Goal: Task Accomplishment & Management: Manage account settings

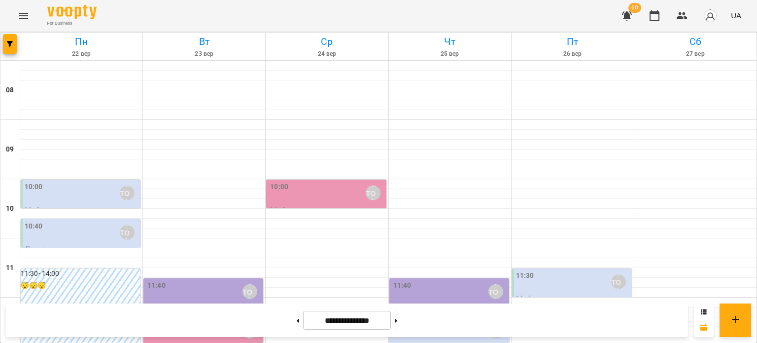
scroll to position [275, 0]
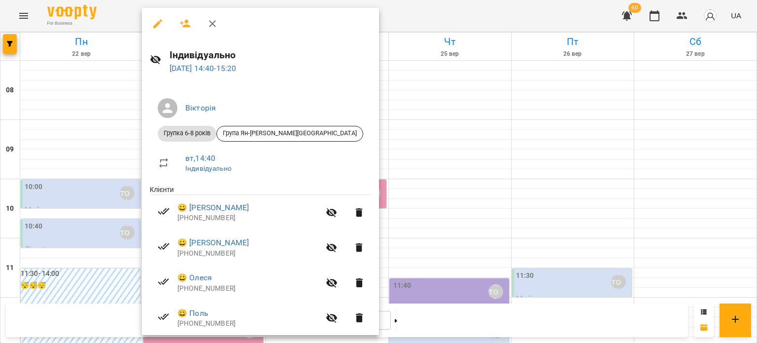
click at [330, 134] on div at bounding box center [378, 171] width 757 height 343
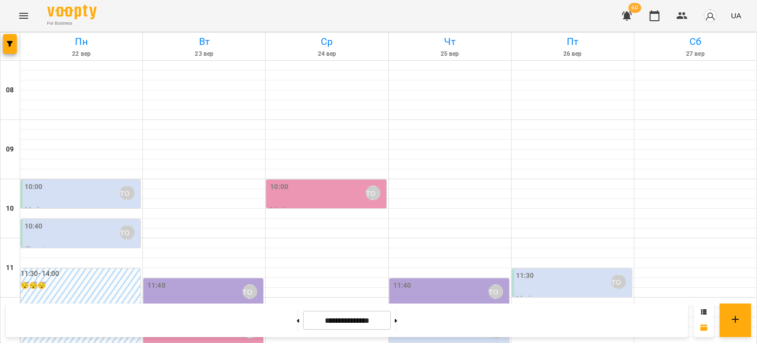
scroll to position [225, 0]
click at [7, 43] on icon "button" at bounding box center [10, 44] width 6 height 6
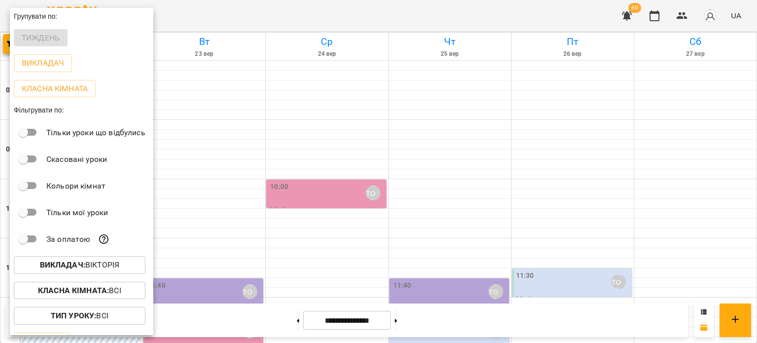
scroll to position [46, 0]
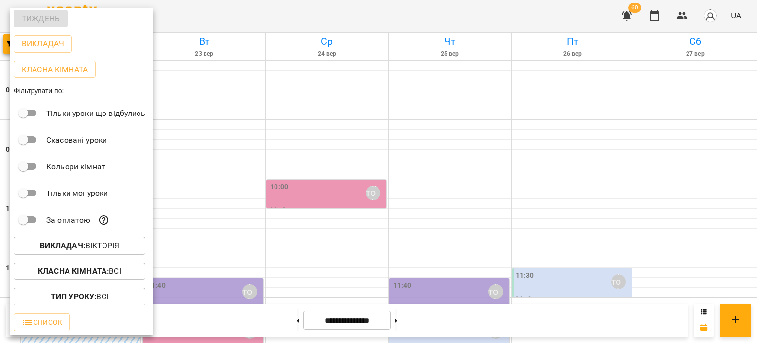
click at [65, 240] on button "Викладач : [PERSON_NAME]" at bounding box center [80, 246] width 132 height 18
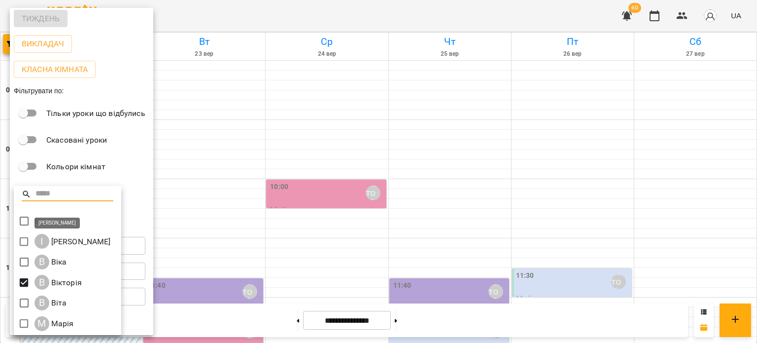
scroll to position [2, 0]
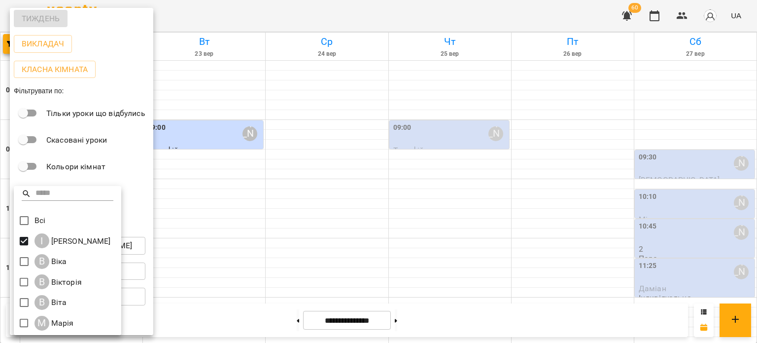
click at [276, 92] on div at bounding box center [378, 171] width 757 height 343
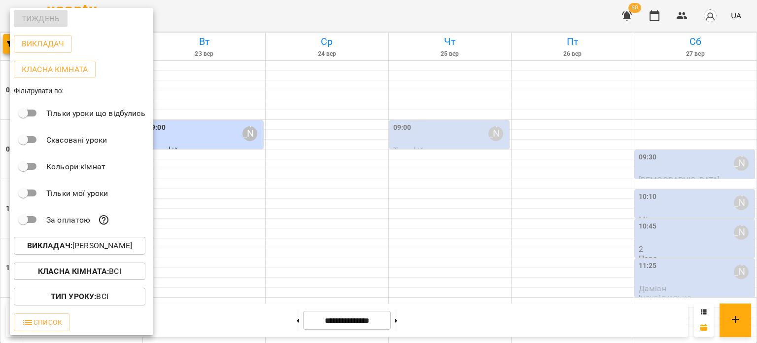
click at [201, 111] on div at bounding box center [378, 171] width 757 height 343
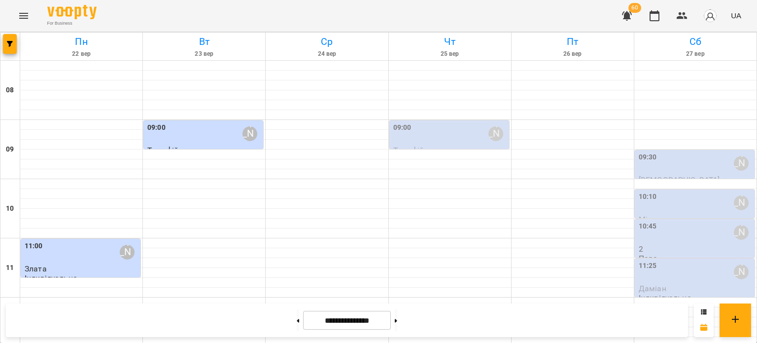
scroll to position [0, 0]
click at [667, 167] on div "09:30 [PERSON_NAME]" at bounding box center [696, 163] width 114 height 23
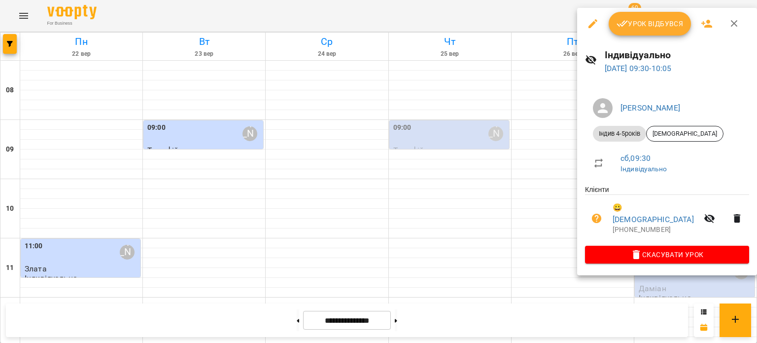
click at [515, 206] on div at bounding box center [378, 171] width 757 height 343
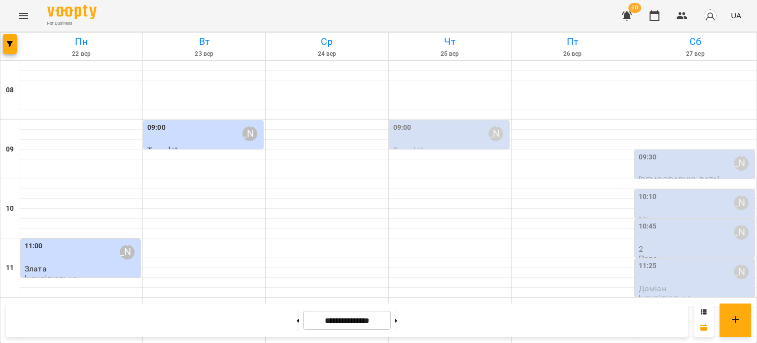
scroll to position [28, 0]
click at [645, 175] on span "[DEMOGRAPHIC_DATA]" at bounding box center [679, 179] width 81 height 9
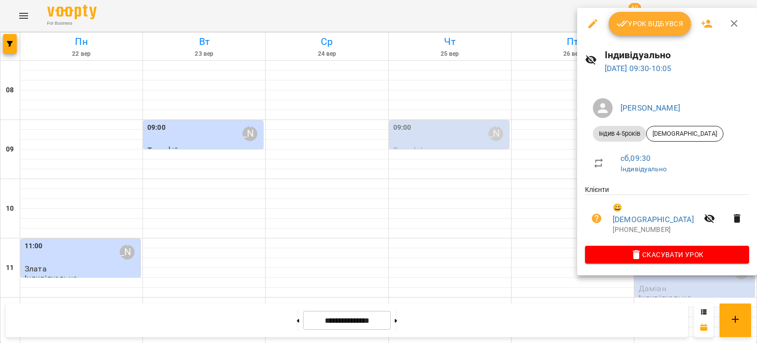
click at [514, 172] on div at bounding box center [378, 171] width 757 height 343
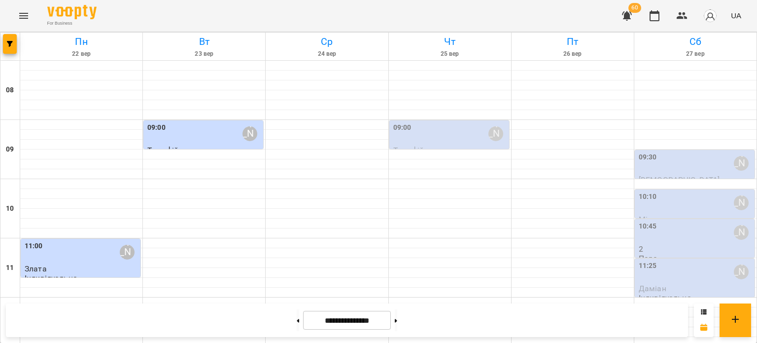
scroll to position [472, 0]
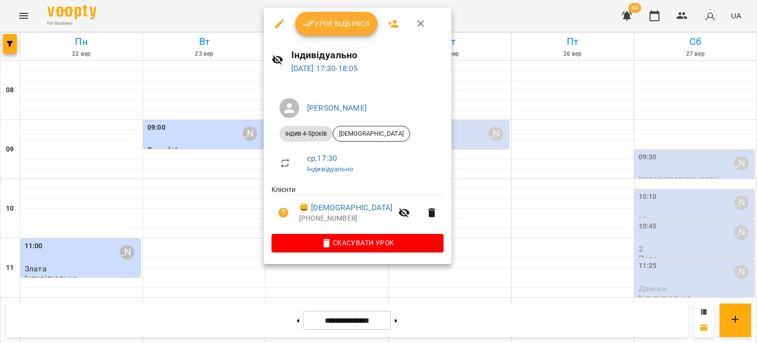
click at [305, 294] on div at bounding box center [378, 171] width 757 height 343
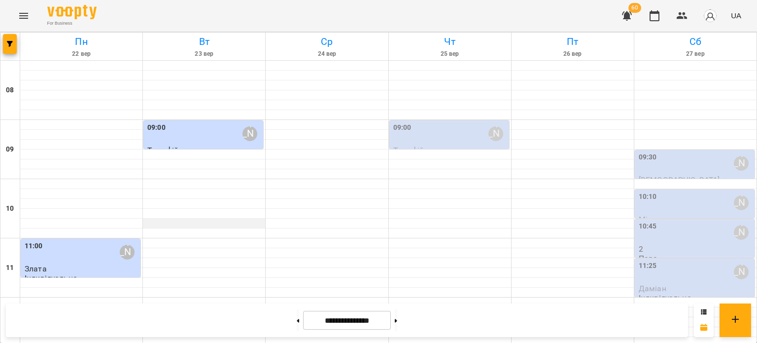
scroll to position [0, 0]
click at [185, 135] on div "09:00 [PERSON_NAME]" at bounding box center [204, 133] width 114 height 23
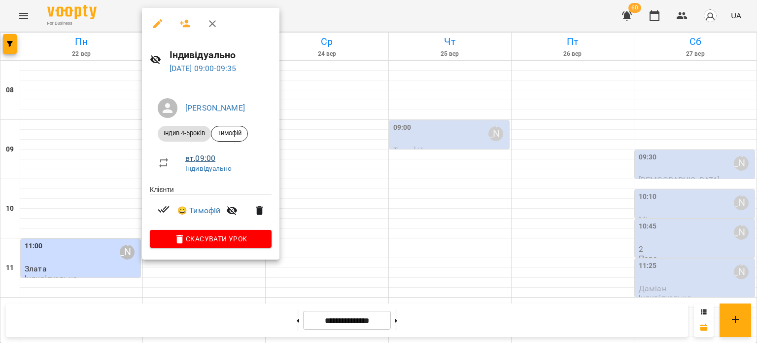
click at [200, 158] on link "вт , 09:00" at bounding box center [200, 157] width 30 height 9
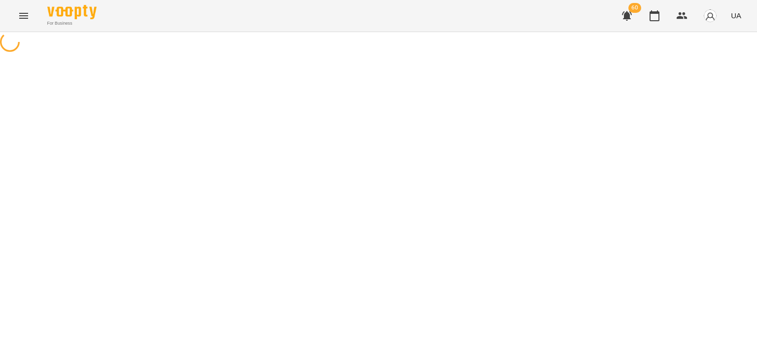
select select "*"
select select "**********"
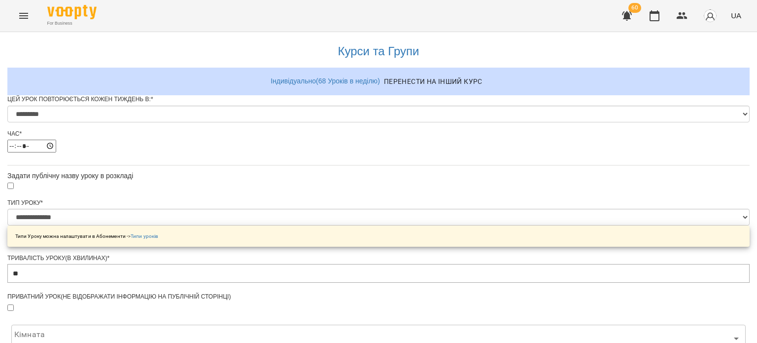
scroll to position [402, 0]
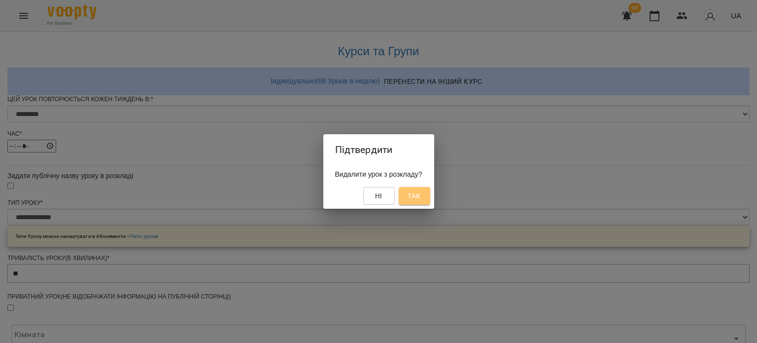
click at [421, 192] on span "Так" at bounding box center [414, 196] width 13 height 12
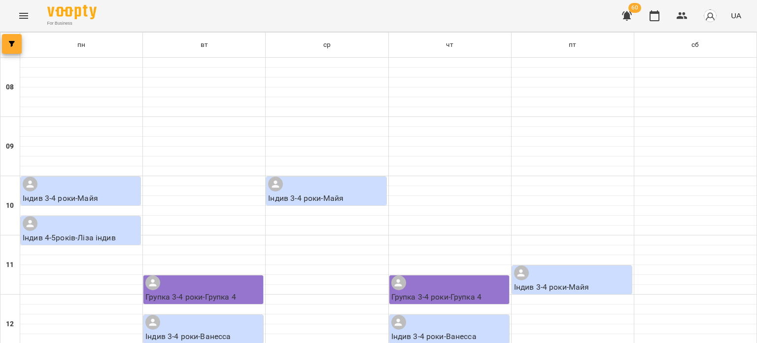
click at [18, 47] on button "button" at bounding box center [12, 44] width 20 height 20
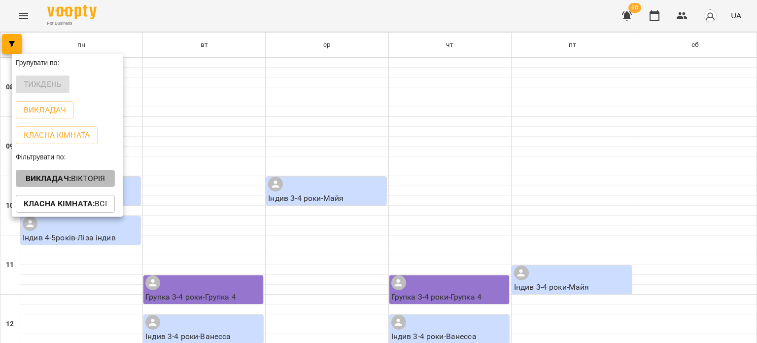
click at [81, 177] on p "Викладач : [PERSON_NAME]" at bounding box center [66, 179] width 80 height 12
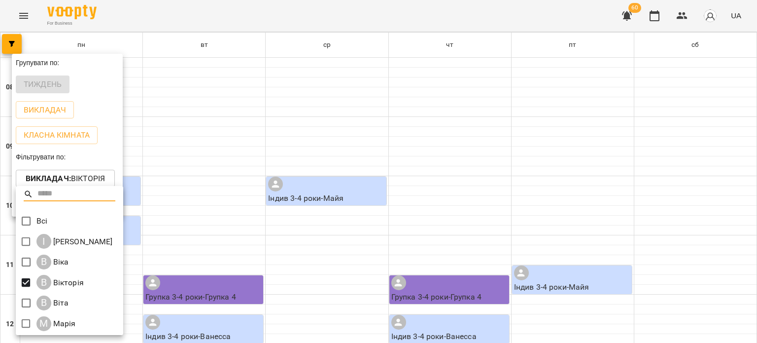
scroll to position [2, 0]
click at [30, 211] on span at bounding box center [26, 220] width 21 height 21
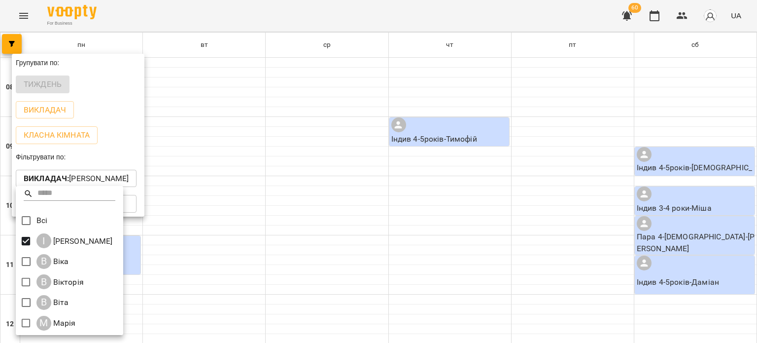
click at [249, 121] on div at bounding box center [378, 171] width 757 height 343
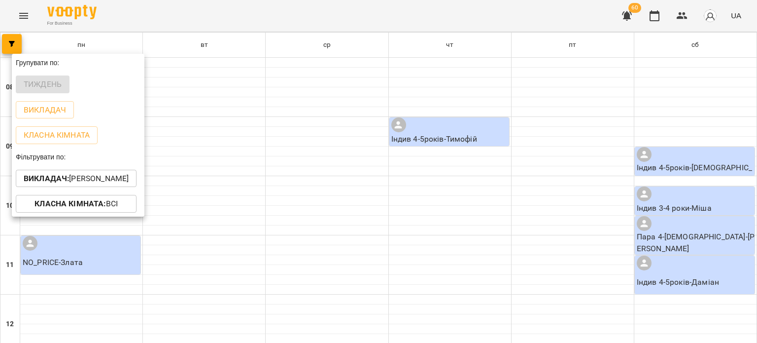
click at [424, 127] on div at bounding box center [378, 171] width 757 height 343
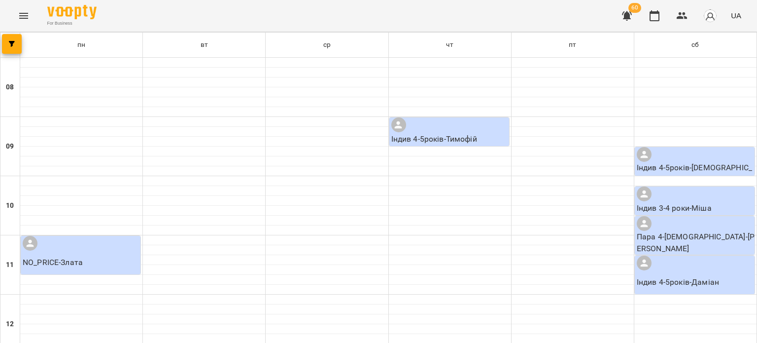
click at [21, 20] on icon "Menu" at bounding box center [24, 16] width 12 height 12
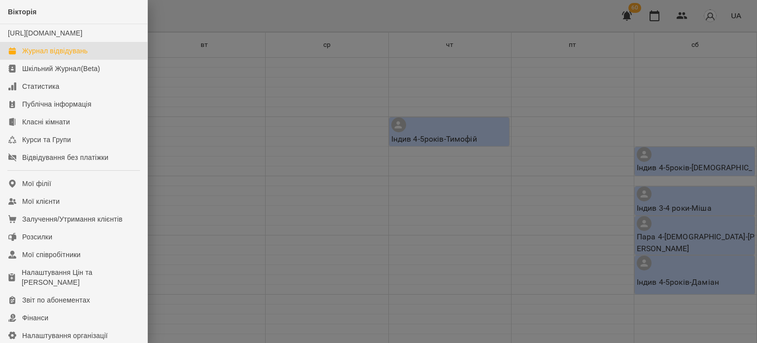
click at [40, 55] on link "Журнал відвідувань" at bounding box center [73, 51] width 147 height 18
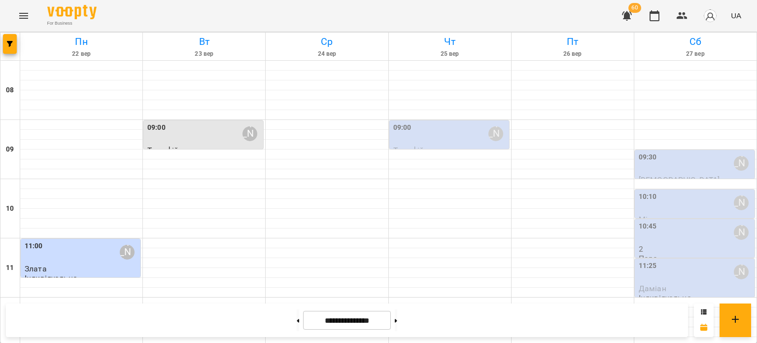
click at [446, 136] on div "09:00 [PERSON_NAME]" at bounding box center [450, 133] width 114 height 23
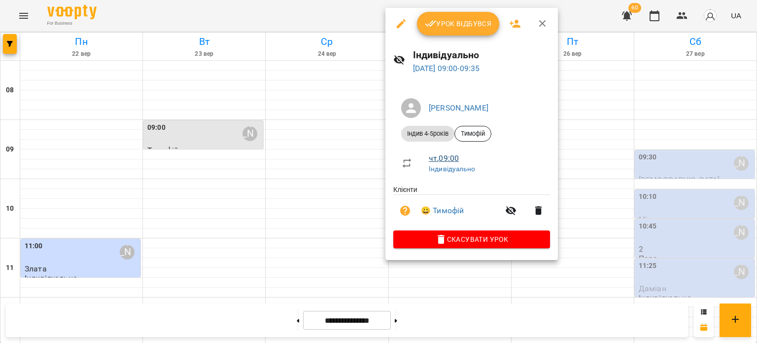
click at [445, 153] on link "чт , 09:00" at bounding box center [444, 157] width 30 height 9
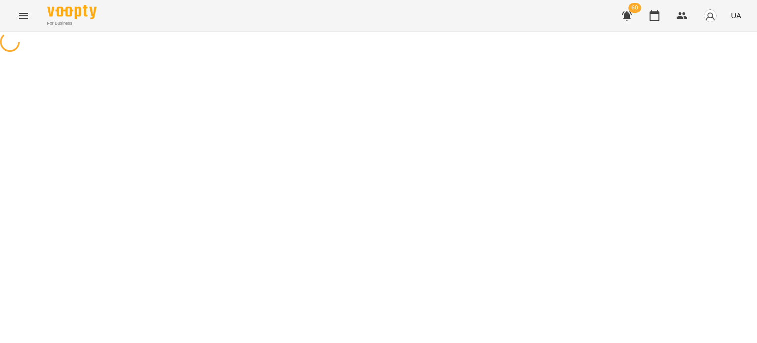
select select "*"
select select "**********"
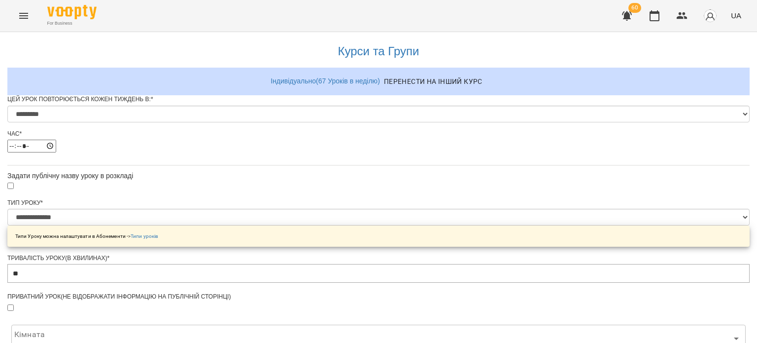
scroll to position [402, 0]
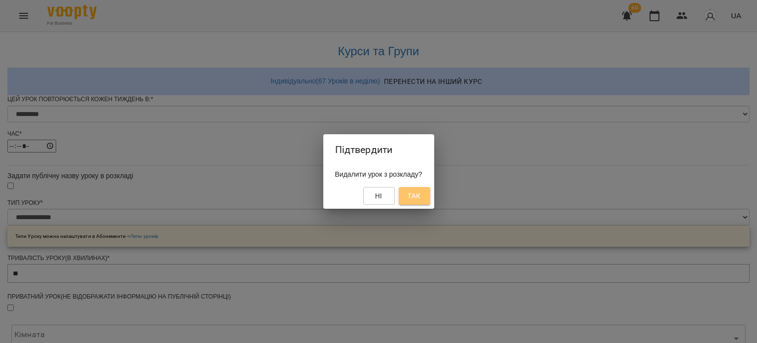
click at [412, 194] on button "Так" at bounding box center [415, 196] width 32 height 18
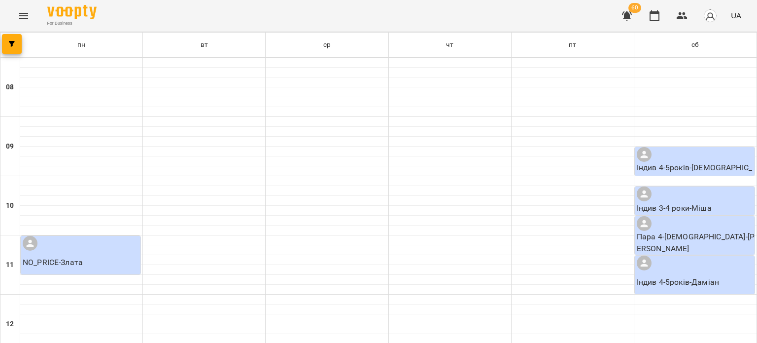
scroll to position [425, 0]
click at [19, 8] on button "Menu" at bounding box center [24, 16] width 24 height 24
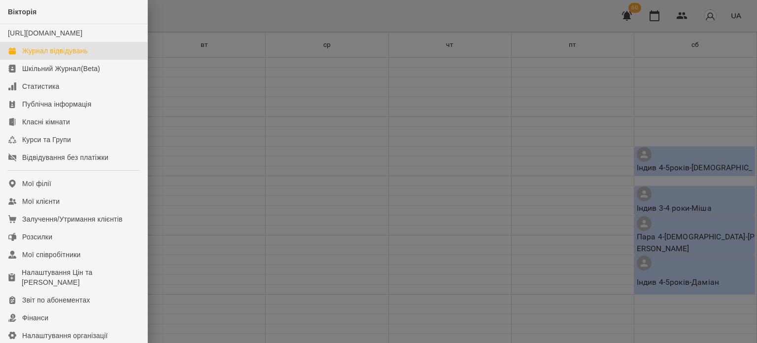
click at [43, 56] on div "Журнал відвідувань" at bounding box center [55, 51] width 66 height 10
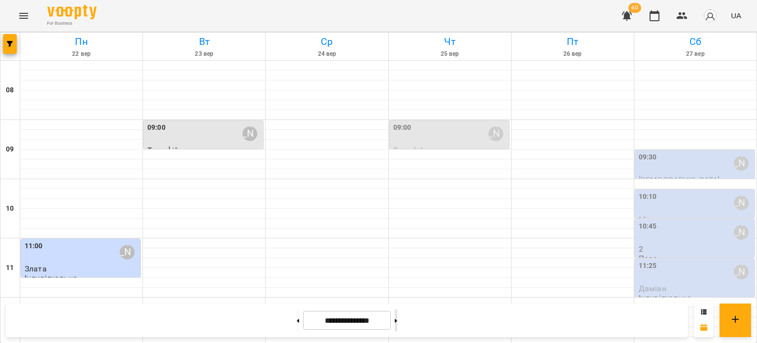
click at [397, 319] on button at bounding box center [396, 320] width 2 height 22
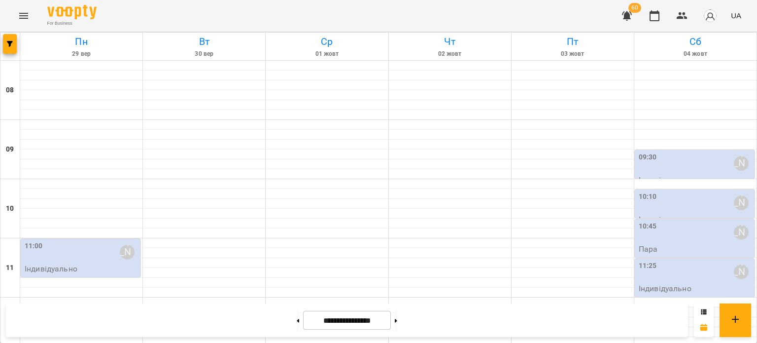
scroll to position [472, 0]
click at [297, 319] on button at bounding box center [298, 320] width 2 height 22
type input "**********"
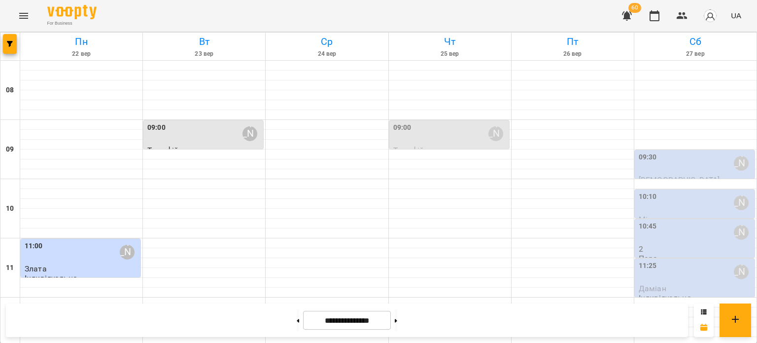
scroll to position [0, 0]
click at [192, 128] on div "09:00 [PERSON_NAME]" at bounding box center [204, 133] width 114 height 23
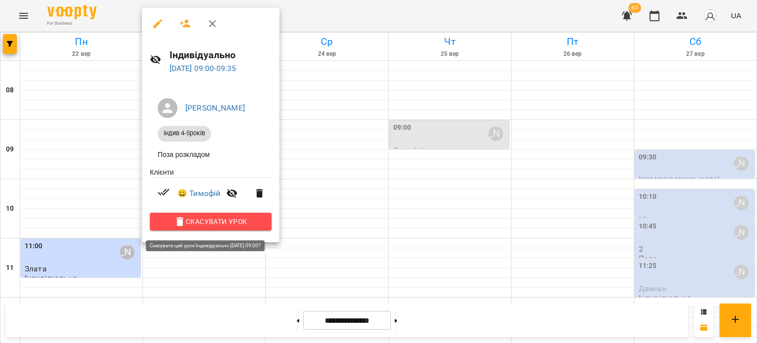
click at [226, 225] on span "Скасувати Урок" at bounding box center [211, 221] width 106 height 12
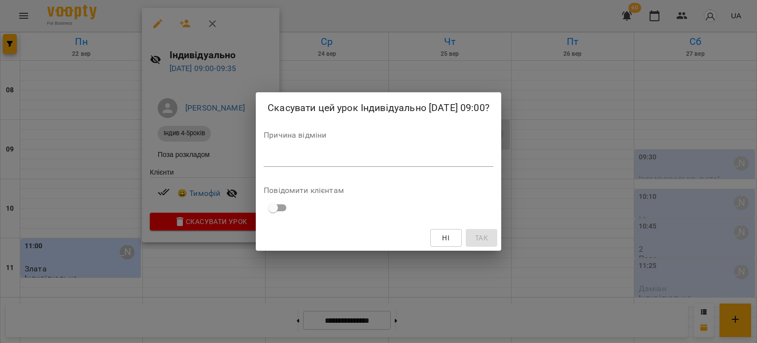
click at [296, 157] on textarea at bounding box center [379, 158] width 230 height 9
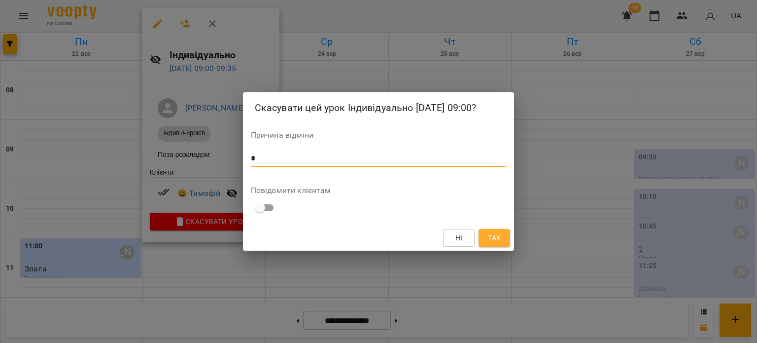
click at [490, 239] on span "Так" at bounding box center [494, 238] width 13 height 12
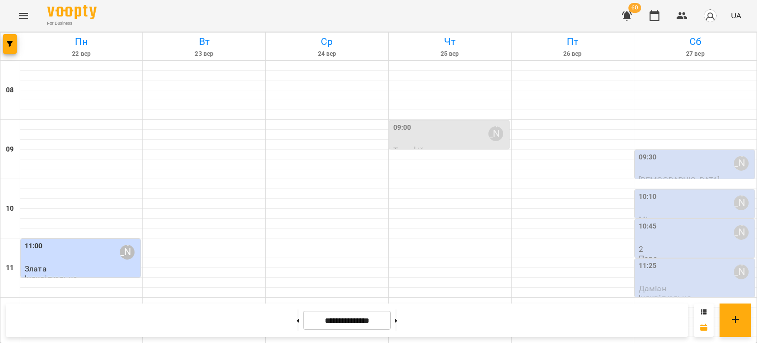
click at [418, 130] on div "09:00 [PERSON_NAME]" at bounding box center [450, 133] width 114 height 23
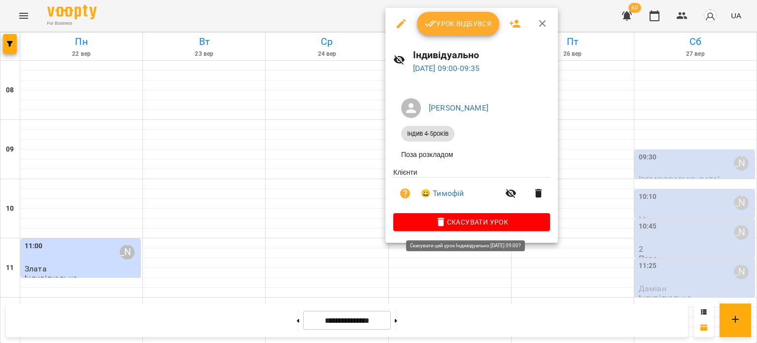
click at [480, 226] on span "Скасувати Урок" at bounding box center [471, 222] width 141 height 12
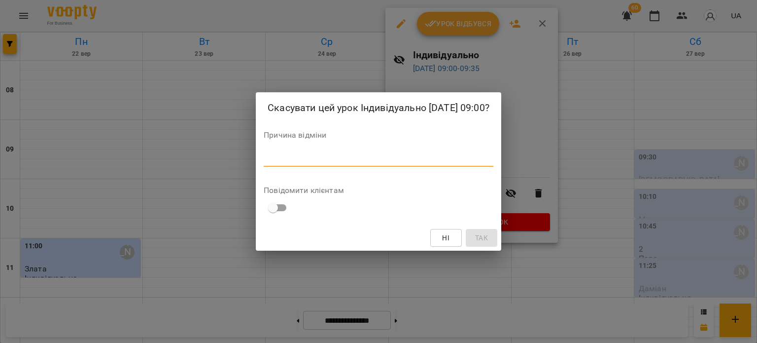
click at [398, 155] on textarea at bounding box center [379, 158] width 230 height 9
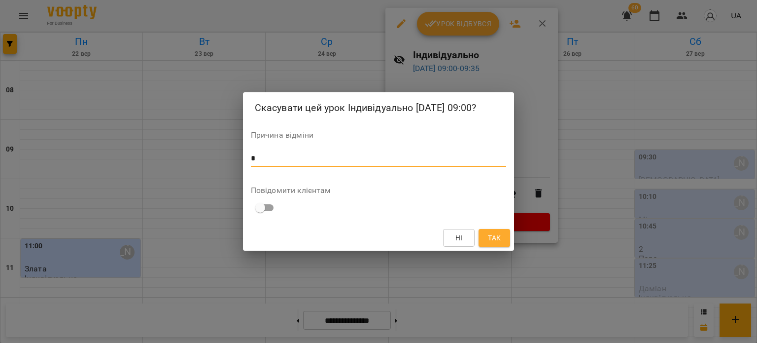
click at [492, 240] on span "Так" at bounding box center [494, 238] width 13 height 12
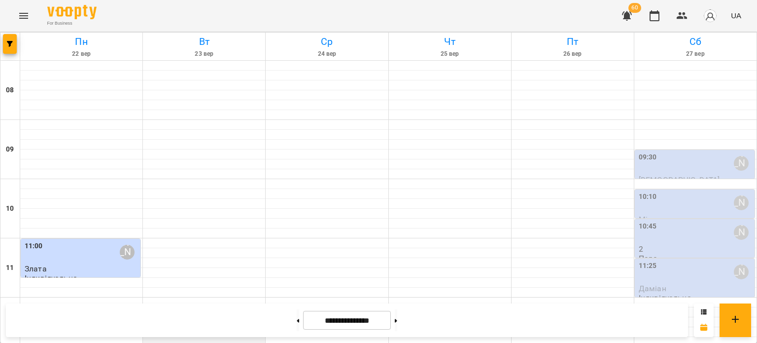
scroll to position [197, 0]
click at [28, 18] on icon "Menu" at bounding box center [24, 16] width 12 height 12
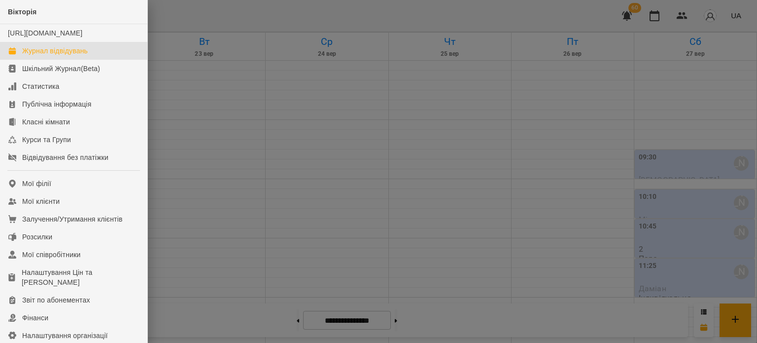
click at [49, 56] on div "Журнал відвідувань" at bounding box center [55, 51] width 66 height 10
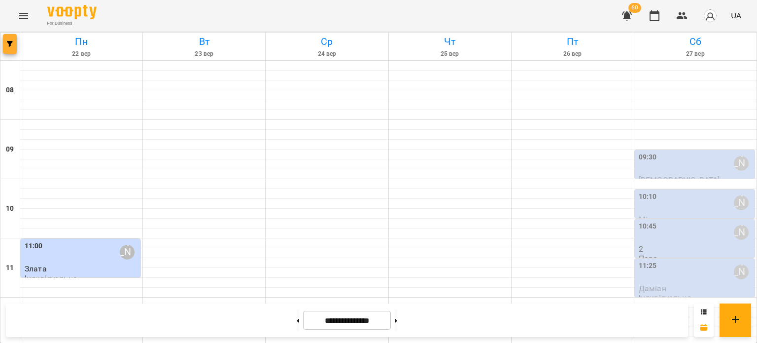
click at [13, 53] on button "button" at bounding box center [10, 44] width 14 height 20
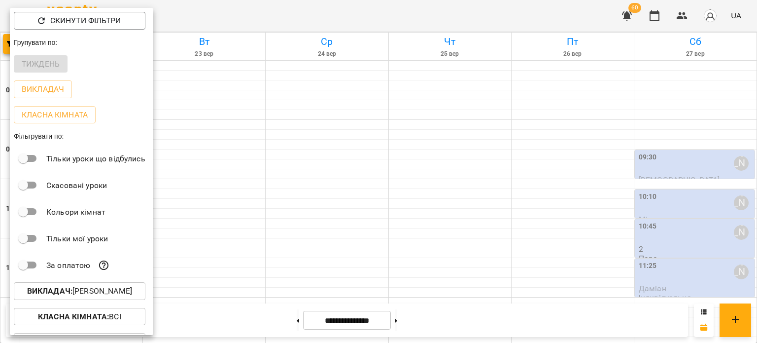
click at [72, 291] on b "Викладач :" at bounding box center [49, 290] width 45 height 9
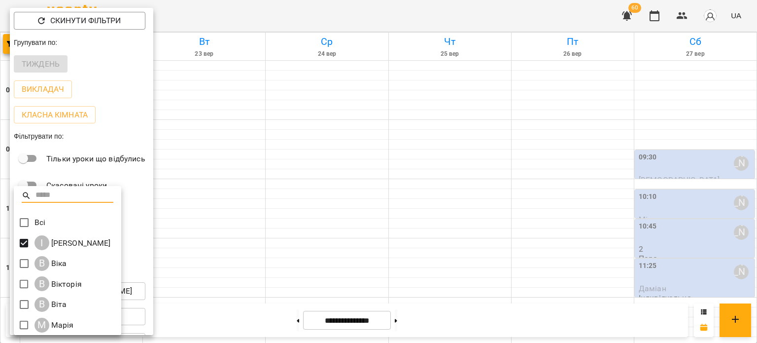
scroll to position [2, 0]
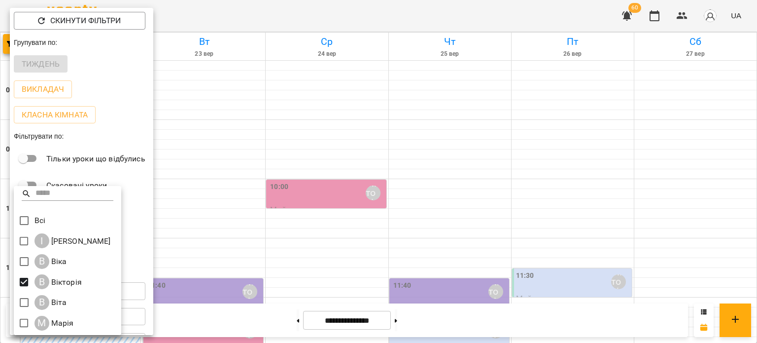
click at [210, 144] on div at bounding box center [378, 171] width 757 height 343
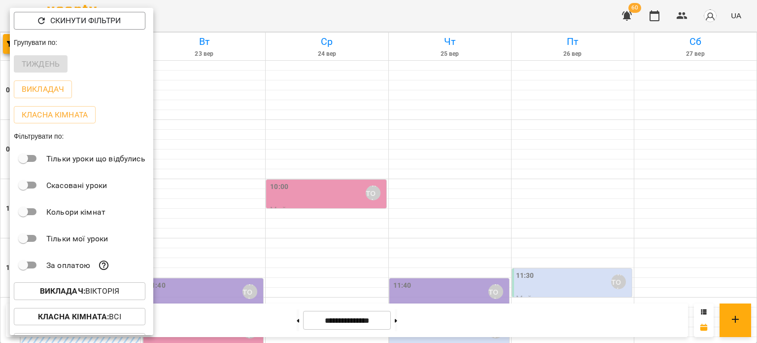
click at [214, 149] on div at bounding box center [378, 171] width 757 height 343
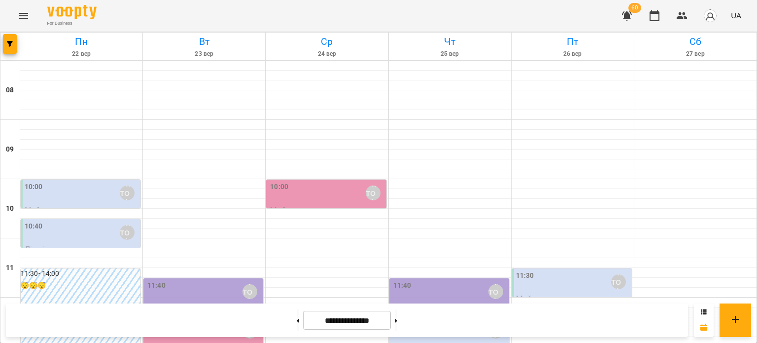
scroll to position [296, 0]
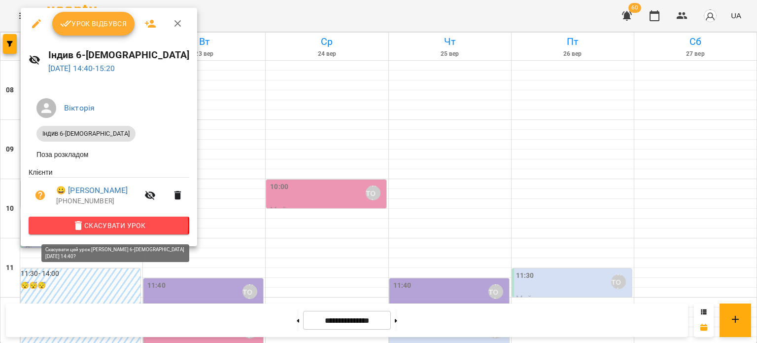
click at [108, 228] on span "Скасувати Урок" at bounding box center [108, 225] width 145 height 12
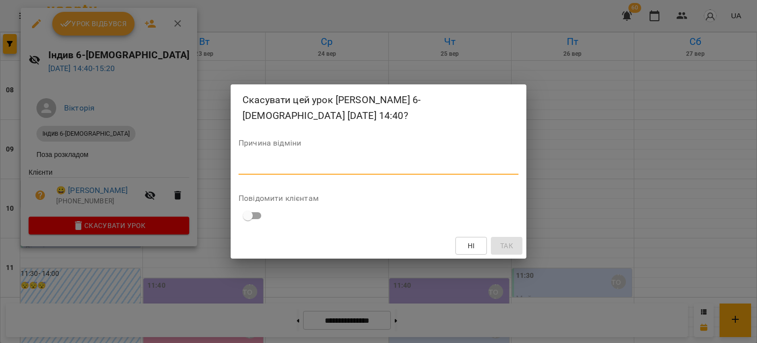
click at [270, 163] on textarea at bounding box center [379, 166] width 280 height 9
click at [500, 240] on span "Так" at bounding box center [506, 246] width 13 height 12
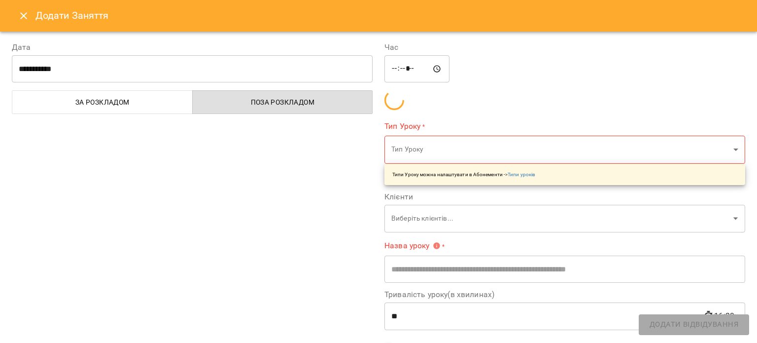
type input "**********"
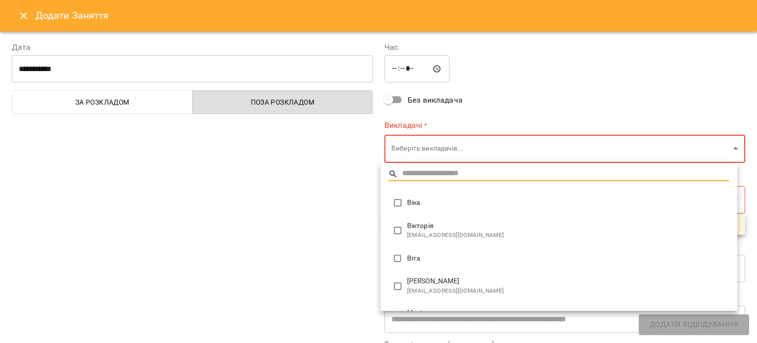
click at [418, 230] on span "[EMAIL_ADDRESS][DOMAIN_NAME]" at bounding box center [568, 235] width 322 height 10
type input "**********"
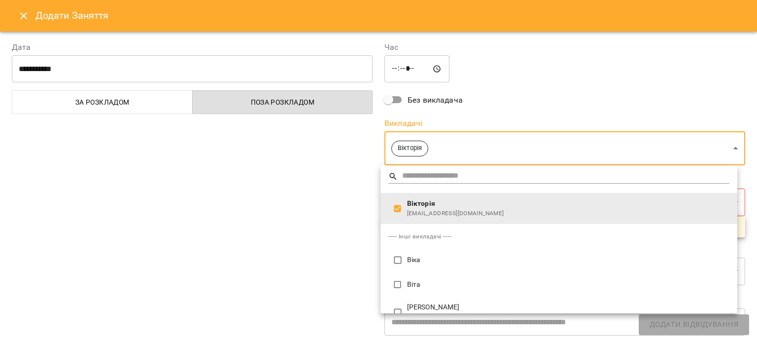
click at [317, 215] on div at bounding box center [378, 171] width 757 height 343
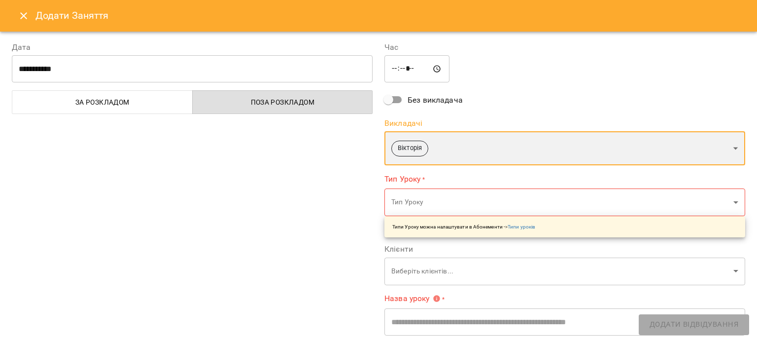
scroll to position [49, 0]
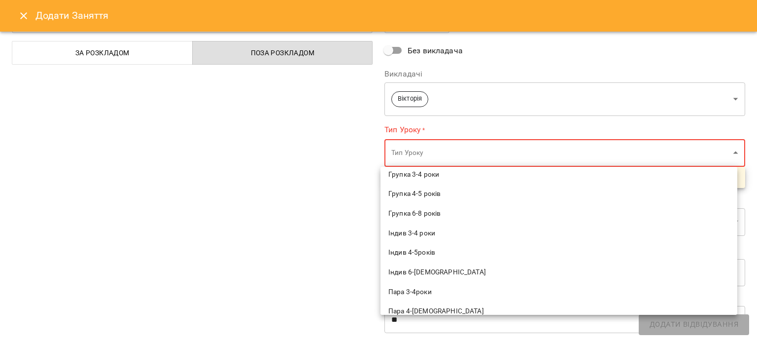
scroll to position [99, 0]
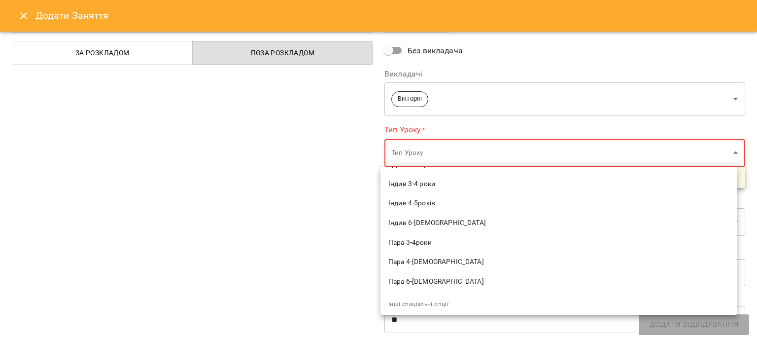
click at [410, 222] on span "Індив 6-[DEMOGRAPHIC_DATA]" at bounding box center [559, 223] width 341 height 10
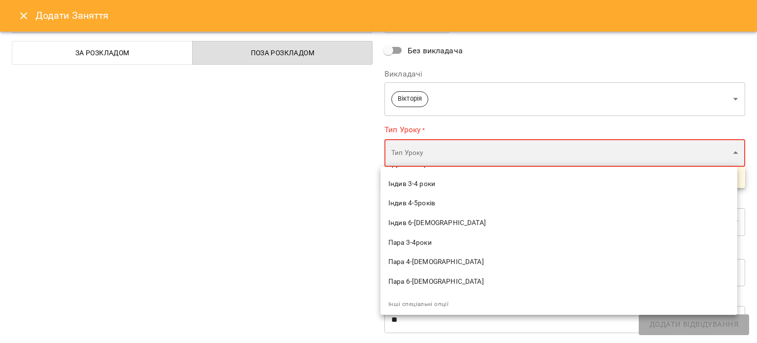
type input "**********"
type input "**"
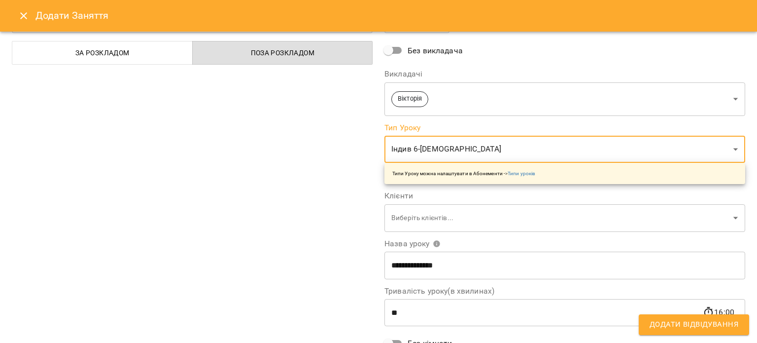
click at [327, 211] on div "**********" at bounding box center [192, 201] width 373 height 443
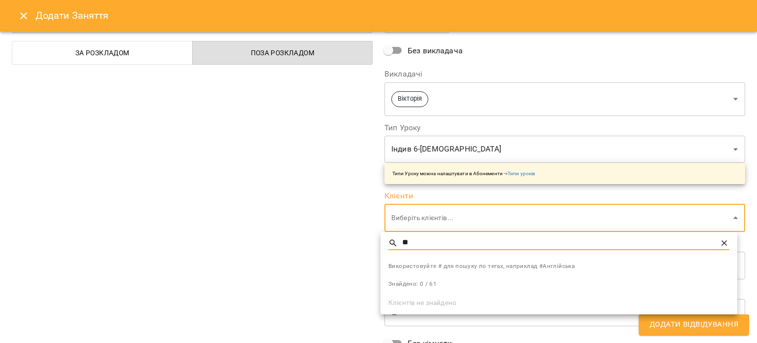
type input "*"
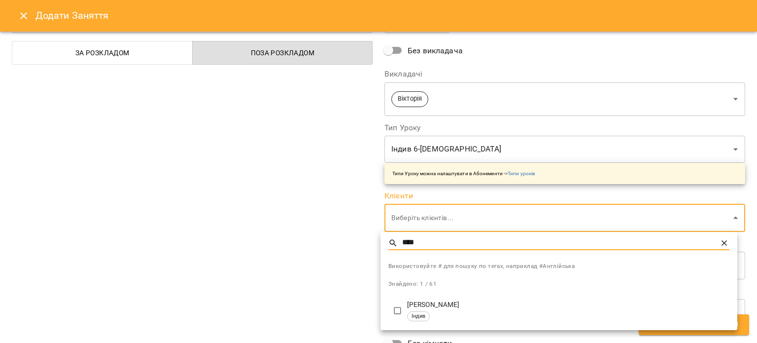
type input "****"
type input "**********"
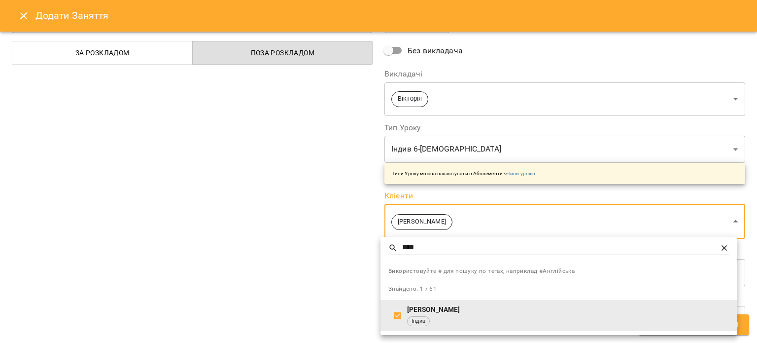
click at [286, 255] on div at bounding box center [378, 171] width 757 height 343
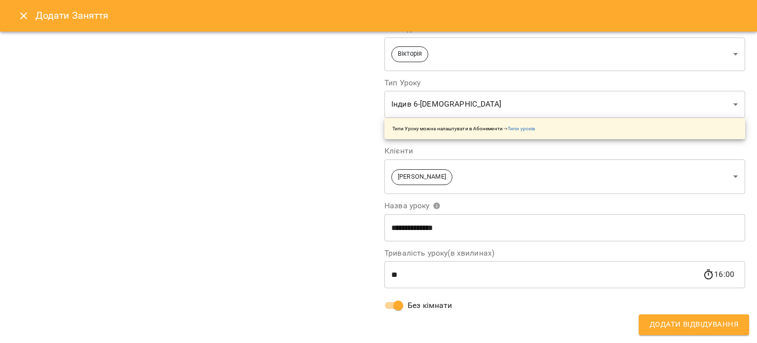
scroll to position [94, 0]
click at [658, 320] on span "Додати Відвідування" at bounding box center [694, 324] width 89 height 13
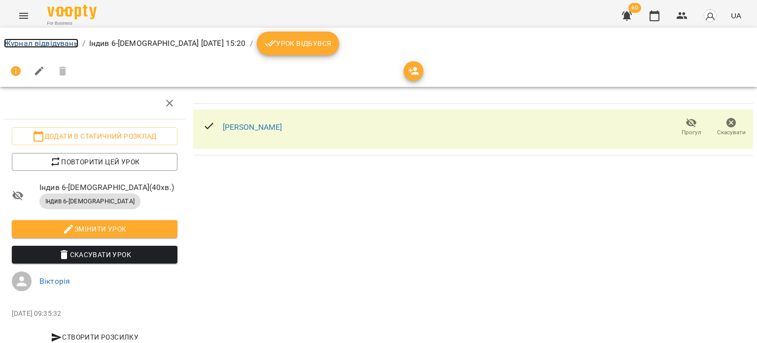
click at [42, 42] on link "Журнал відвідувань" at bounding box center [41, 42] width 74 height 9
